Goal: Task Accomplishment & Management: Manage account settings

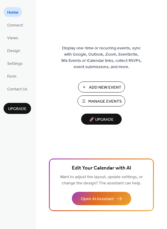
click at [16, 13] on span "Home" at bounding box center [12, 13] width 11 height 6
click at [15, 38] on span "Views" at bounding box center [12, 38] width 11 height 6
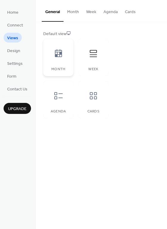
click at [51, 53] on div at bounding box center [58, 54] width 18 height 18
click at [75, 12] on button "Month" at bounding box center [72, 10] width 19 height 21
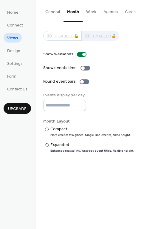
click at [123, 71] on div "Show events time" at bounding box center [101, 68] width 116 height 6
click at [48, 145] on div at bounding box center [47, 146] width 4 height 4
click at [48, 130] on div "​" at bounding box center [46, 129] width 6 height 6
click at [93, 13] on button "Week" at bounding box center [91, 10] width 17 height 21
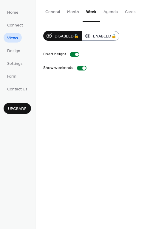
click at [117, 17] on button "Agenda" at bounding box center [110, 10] width 21 height 21
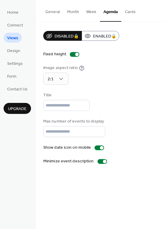
click at [71, 14] on button "Month" at bounding box center [72, 10] width 19 height 21
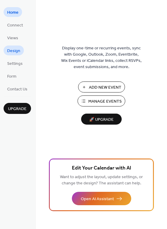
click at [11, 50] on span "Design" at bounding box center [13, 51] width 13 height 6
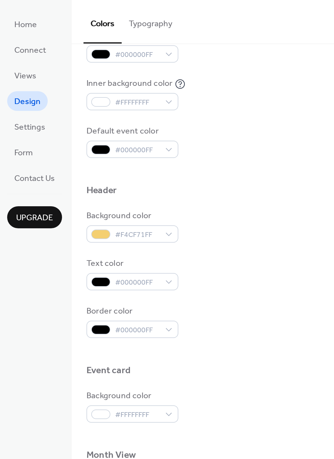
scroll to position [131, 0]
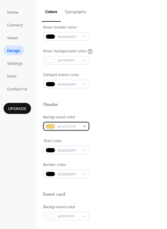
click at [82, 126] on div "#F4CF71FF" at bounding box center [66, 126] width 46 height 9
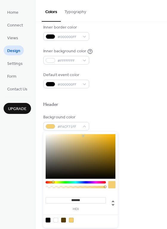
click at [65, 220] on div at bounding box center [63, 220] width 5 height 5
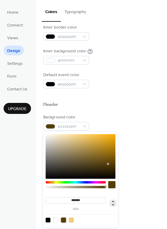
click at [113, 206] on icon at bounding box center [113, 203] width 2 height 5
click at [113, 205] on icon at bounding box center [113, 203] width 2 height 5
type input "**"
type input "***"
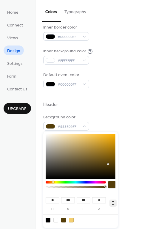
click at [113, 205] on icon at bounding box center [113, 203] width 2 height 5
type input "*******"
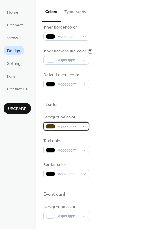
click at [77, 127] on span "#553E09FF" at bounding box center [68, 127] width 22 height 6
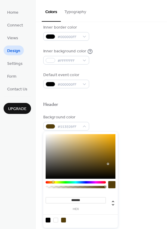
click at [85, 201] on input "*******" at bounding box center [76, 201] width 60 height 6
drag, startPoint x: 87, startPoint y: 200, endPoint x: 44, endPoint y: 199, distance: 43.2
click at [44, 199] on div "******* hex" at bounding box center [75, 203] width 62 height 15
paste input
type input "*******"
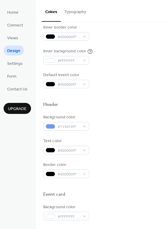
click at [133, 173] on div "Border color #000000FF" at bounding box center [101, 170] width 116 height 16
click at [85, 148] on div "#000000FF" at bounding box center [66, 150] width 46 height 9
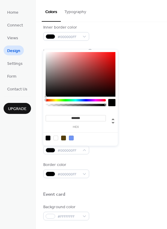
click at [57, 139] on div at bounding box center [55, 138] width 5 height 5
type input "*******"
click at [142, 146] on div "Text color #FFFFFFFF" at bounding box center [101, 146] width 116 height 16
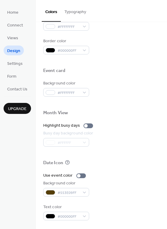
scroll to position [255, 0]
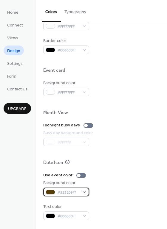
click at [83, 194] on div "#553E09FF" at bounding box center [66, 192] width 46 height 9
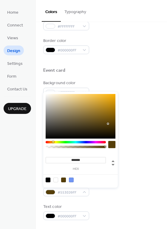
click at [72, 182] on div at bounding box center [71, 180] width 5 height 5
type input "*******"
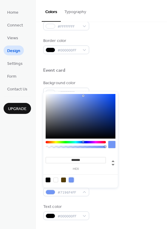
click at [139, 163] on div "Date Icon" at bounding box center [101, 164] width 116 height 8
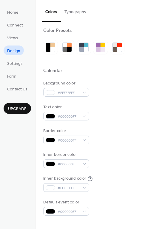
scroll to position [0, 0]
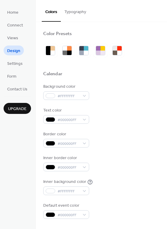
click at [72, 9] on button "Typography" at bounding box center [75, 10] width 29 height 21
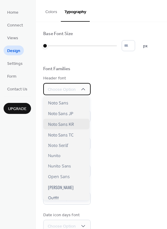
scroll to position [232, 0]
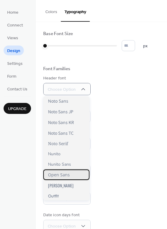
click at [64, 173] on span "Open Sans" at bounding box center [59, 175] width 22 height 6
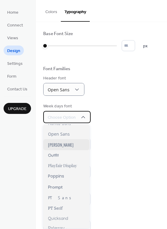
scroll to position [333, 0]
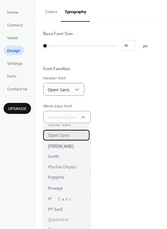
click at [60, 139] on div "Open Sans" at bounding box center [66, 135] width 46 height 10
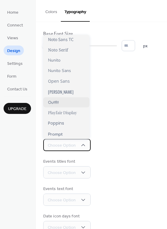
scroll to position [300, 0]
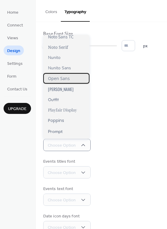
click at [60, 82] on div "Open Sans" at bounding box center [66, 78] width 46 height 10
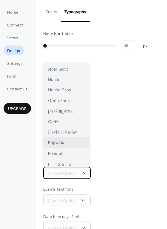
scroll to position [319, 0]
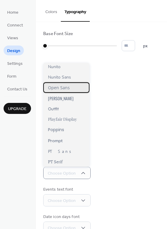
click at [62, 88] on span "Open Sans" at bounding box center [59, 88] width 22 height 6
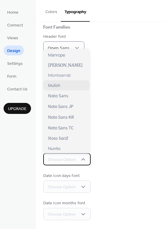
scroll to position [279, 0]
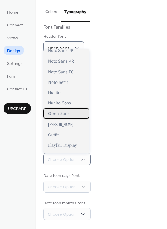
click at [68, 114] on span "Open Sans" at bounding box center [59, 114] width 22 height 6
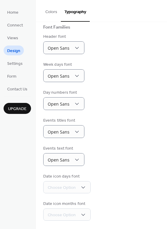
scroll to position [42, 0]
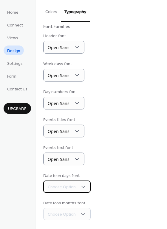
click at [75, 183] on div "Choose Option" at bounding box center [66, 187] width 47 height 12
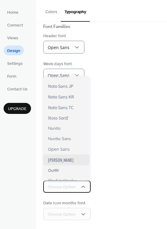
scroll to position [283, 0]
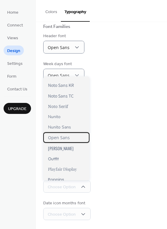
click at [60, 140] on span "Open Sans" at bounding box center [59, 138] width 22 height 6
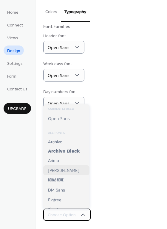
scroll to position [291, 0]
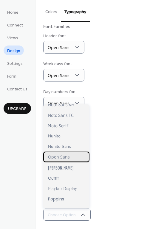
click at [63, 158] on span "Open Sans" at bounding box center [59, 157] width 22 height 6
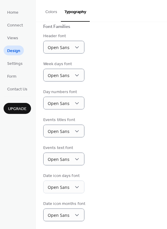
click at [109, 154] on div "Events text font Open Sans" at bounding box center [101, 155] width 116 height 21
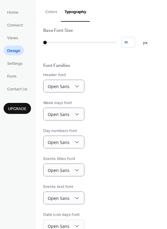
scroll to position [0, 0]
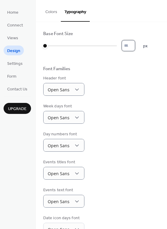
click at [133, 44] on input "*" at bounding box center [128, 45] width 13 height 11
click at [134, 45] on input "**" at bounding box center [128, 45] width 13 height 11
type input "**"
click at [133, 48] on input "**" at bounding box center [128, 45] width 13 height 11
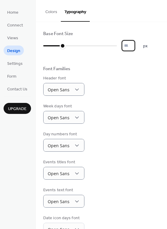
click at [114, 114] on div "Week days font Open Sans" at bounding box center [101, 113] width 116 height 21
click at [14, 40] on span "Views" at bounding box center [12, 38] width 11 height 6
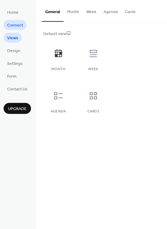
click at [16, 27] on span "Connect" at bounding box center [15, 25] width 16 height 6
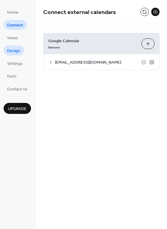
click at [16, 52] on span "Design" at bounding box center [13, 51] width 13 height 6
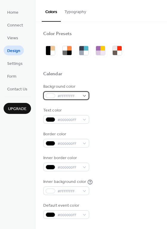
click at [83, 96] on div "#FFFFFFFF" at bounding box center [66, 95] width 46 height 9
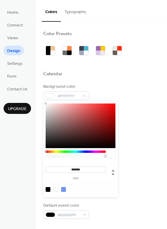
click at [113, 93] on div "Background color #FFFFFFFF" at bounding box center [101, 92] width 116 height 16
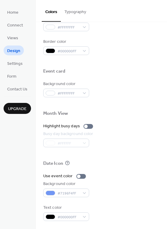
scroll to position [255, 0]
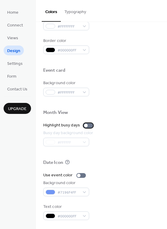
click at [88, 127] on div at bounding box center [88, 125] width 10 height 5
click at [89, 126] on div at bounding box center [91, 126] width 4 height 4
click at [79, 177] on div at bounding box center [81, 175] width 10 height 5
click at [79, 176] on div at bounding box center [81, 175] width 10 height 5
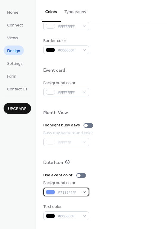
click at [83, 193] on div "#7196F4FF" at bounding box center [66, 192] width 46 height 9
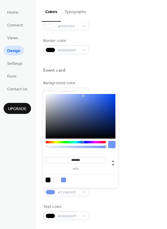
click at [64, 182] on div at bounding box center [63, 180] width 5 height 5
click at [142, 185] on div "Background color #7196F4FF" at bounding box center [101, 188] width 116 height 16
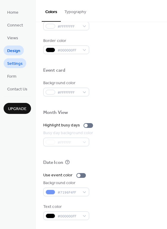
click at [14, 65] on span "Settings" at bounding box center [14, 64] width 15 height 6
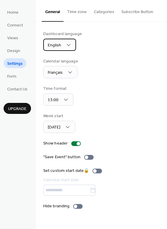
click at [72, 46] on div "English" at bounding box center [59, 45] width 33 height 12
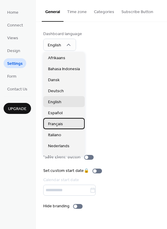
click at [56, 122] on span "Français" at bounding box center [55, 124] width 15 height 6
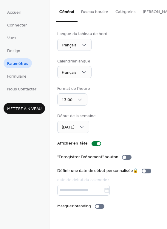
click at [123, 74] on div "Calendrier langue Français" at bounding box center [108, 68] width 102 height 20
click at [102, 97] on div "Format de l'heure 13:00" at bounding box center [108, 96] width 102 height 20
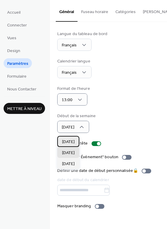
click at [74, 142] on span "[DATE]" at bounding box center [68, 142] width 13 height 6
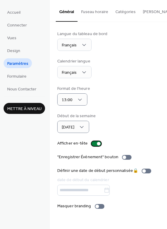
click at [94, 144] on div at bounding box center [96, 144] width 10 height 5
click at [95, 145] on div at bounding box center [96, 144] width 10 height 5
click at [21, 78] on span "Formulaire" at bounding box center [16, 77] width 19 height 6
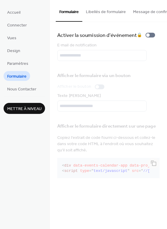
click at [99, 12] on button "Libellés de formulaire" at bounding box center [105, 10] width 47 height 21
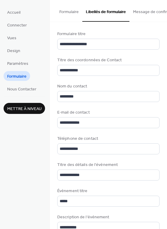
click at [141, 13] on button "Message de confirmation" at bounding box center [156, 10] width 54 height 21
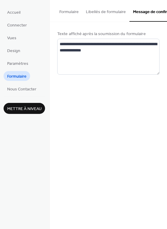
click at [59, 14] on button "Formulaire" at bounding box center [69, 10] width 27 height 21
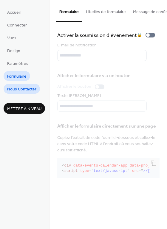
click at [22, 92] on span "Nous Contacter" at bounding box center [21, 89] width 29 height 6
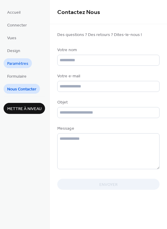
click at [16, 66] on span "Paramètres" at bounding box center [17, 64] width 21 height 6
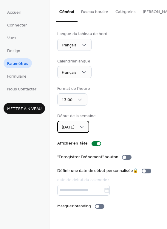
click at [89, 123] on div "[DATE]" at bounding box center [73, 127] width 32 height 12
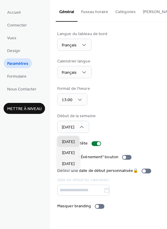
click at [123, 114] on div "Langue du tableau de bord Français Calendrier langue Français Format de l'heure…" at bounding box center [108, 120] width 102 height 179
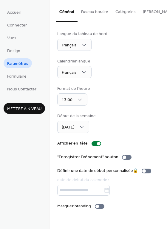
click at [89, 12] on button "Fuseau horaire" at bounding box center [94, 10] width 34 height 21
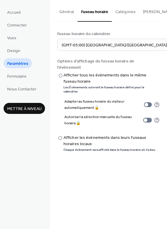
click at [116, 15] on button "Catégories" at bounding box center [125, 10] width 27 height 21
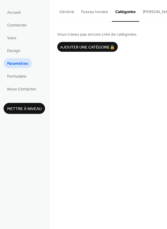
scroll to position [0, 16]
click at [126, 14] on button "[PERSON_NAME] S'abonner" at bounding box center [152, 10] width 58 height 21
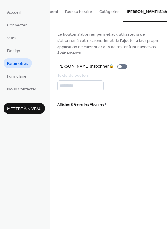
click at [73, 9] on button "Fuseau horaire" at bounding box center [78, 10] width 34 height 21
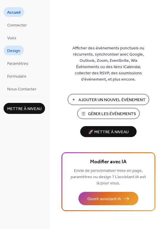
click at [14, 52] on span "Design" at bounding box center [13, 51] width 13 height 6
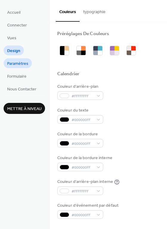
click at [13, 66] on span "Paramètres" at bounding box center [17, 64] width 21 height 6
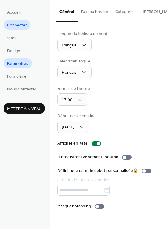
click at [15, 27] on span "Connecter" at bounding box center [17, 25] width 20 height 6
